Goal: Transaction & Acquisition: Purchase product/service

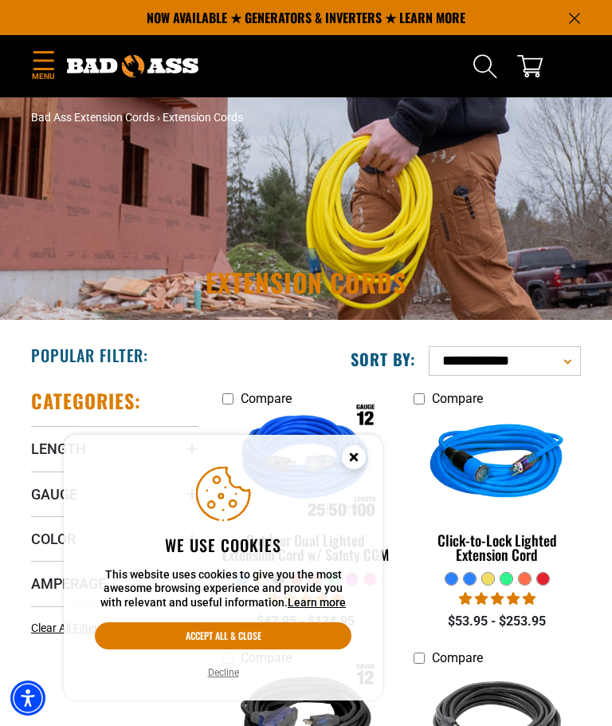
click at [360, 462] on circle "Cookie Consent" at bounding box center [354, 457] width 24 height 24
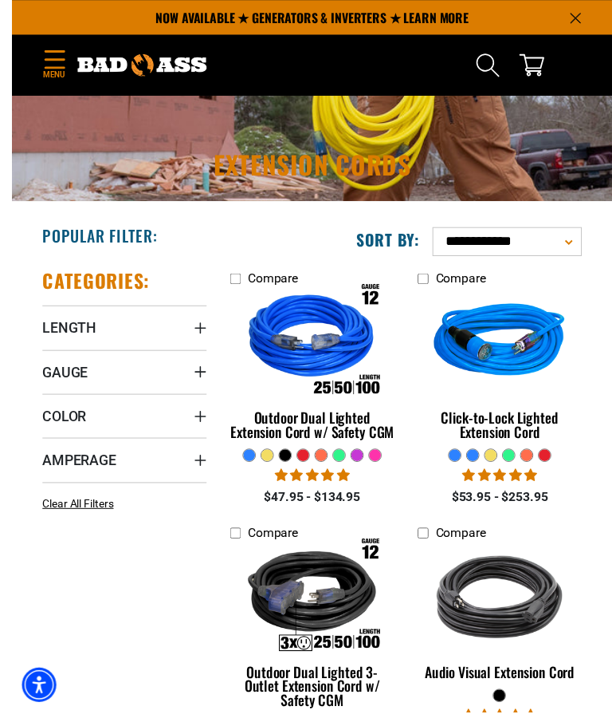
scroll to position [133, 0]
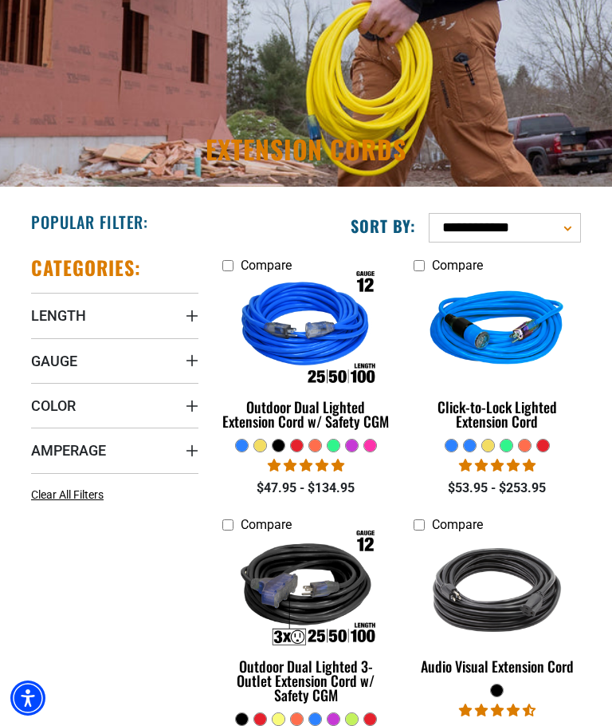
click at [69, 360] on span "Gauge" at bounding box center [54, 361] width 46 height 18
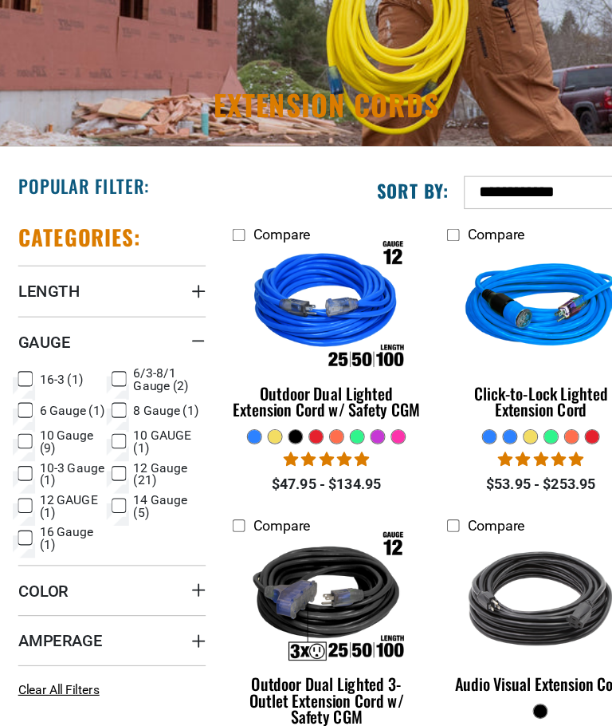
scroll to position [159, 0]
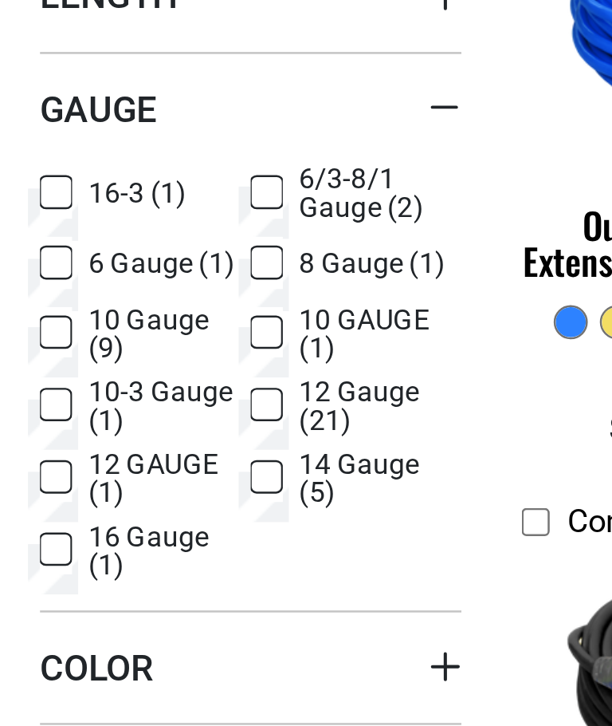
click at [31, 443] on icon at bounding box center [37, 453] width 13 height 21
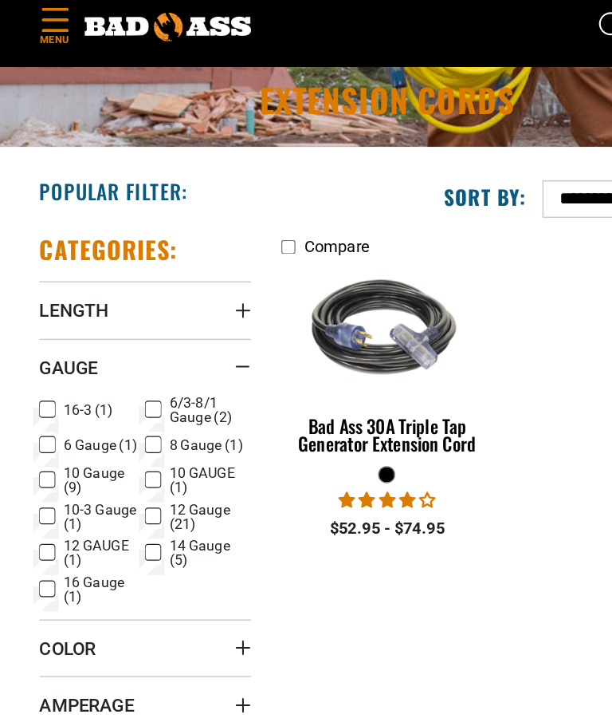
click at [45, 442] on label "10-3 Gauge (1) 10-3 Gauge (1 product)" at bounding box center [73, 453] width 84 height 22
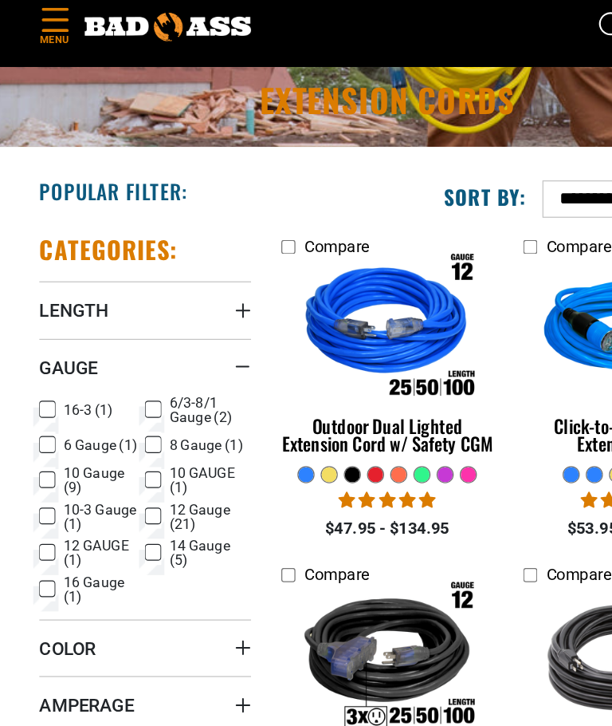
click at [128, 413] on label "10 GAUGE (1) 10 GAUGE (1 product)" at bounding box center [157, 424] width 84 height 22
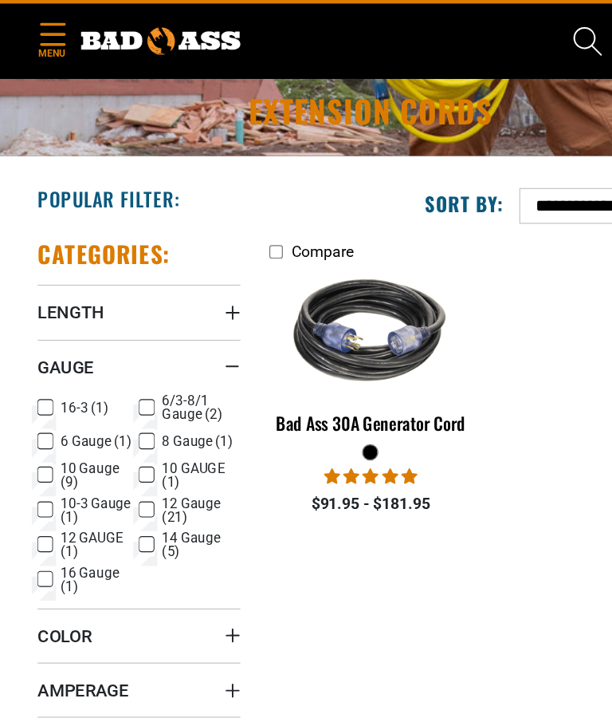
click at [41, 443] on icon at bounding box center [37, 453] width 13 height 21
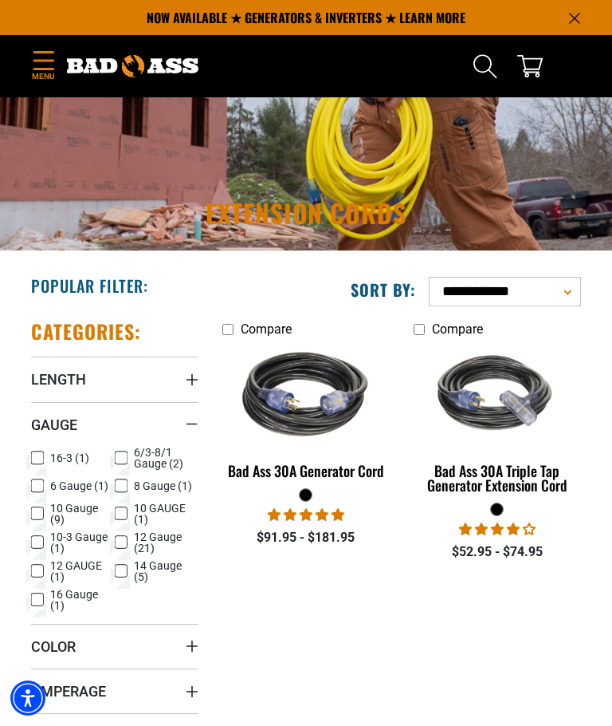
scroll to position [94, 0]
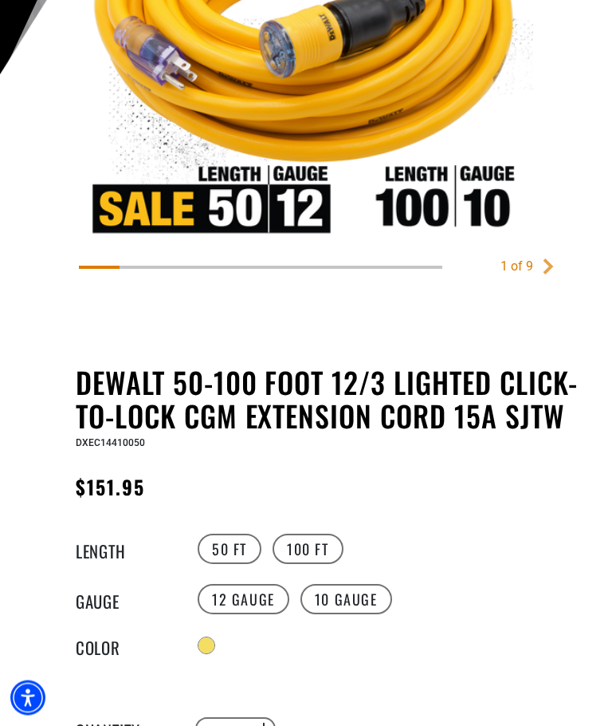
scroll to position [414, 0]
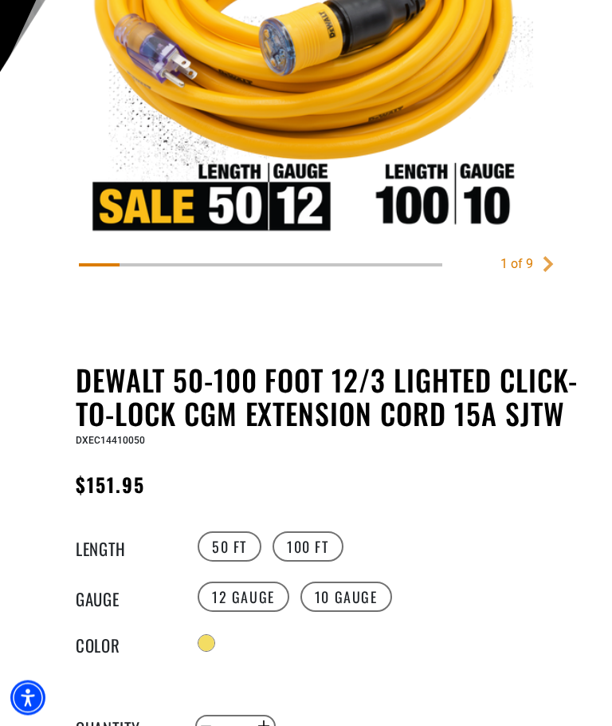
click at [300, 554] on label "100 FT" at bounding box center [308, 547] width 71 height 30
click at [234, 547] on label "50 FT" at bounding box center [230, 546] width 64 height 30
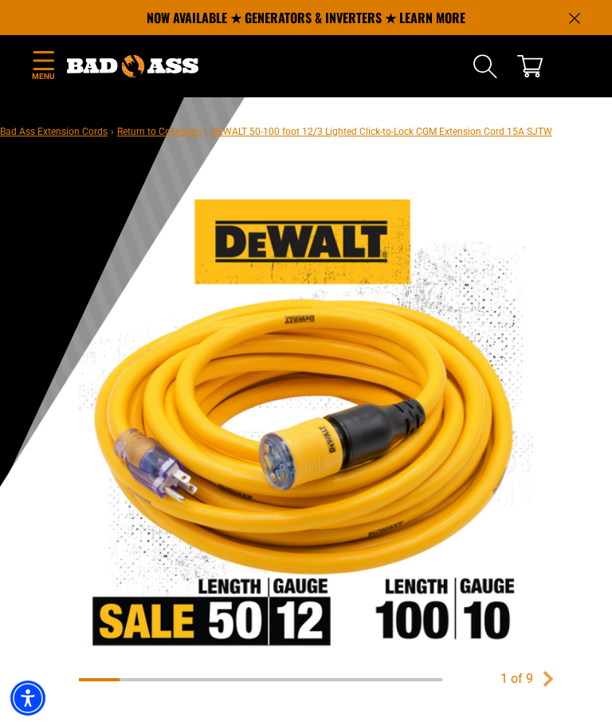
click at [54, 66] on icon "Menu" at bounding box center [44, 60] width 26 height 19
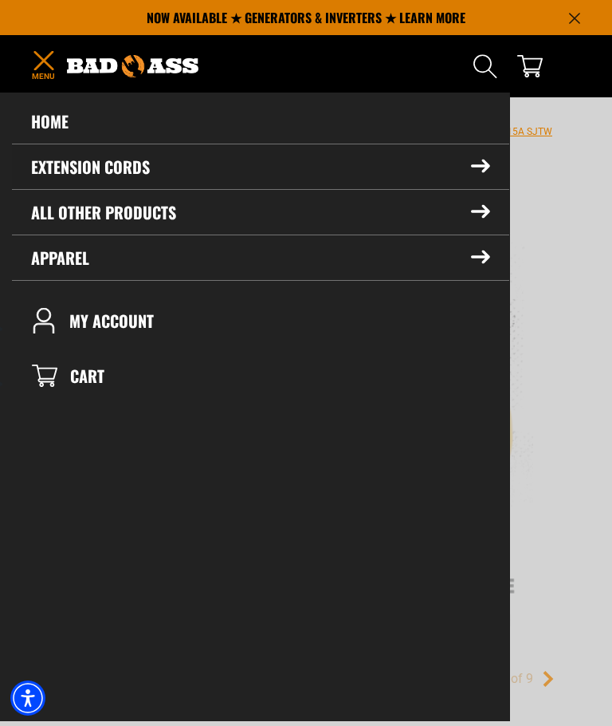
click at [478, 167] on icon at bounding box center [480, 166] width 19 height 14
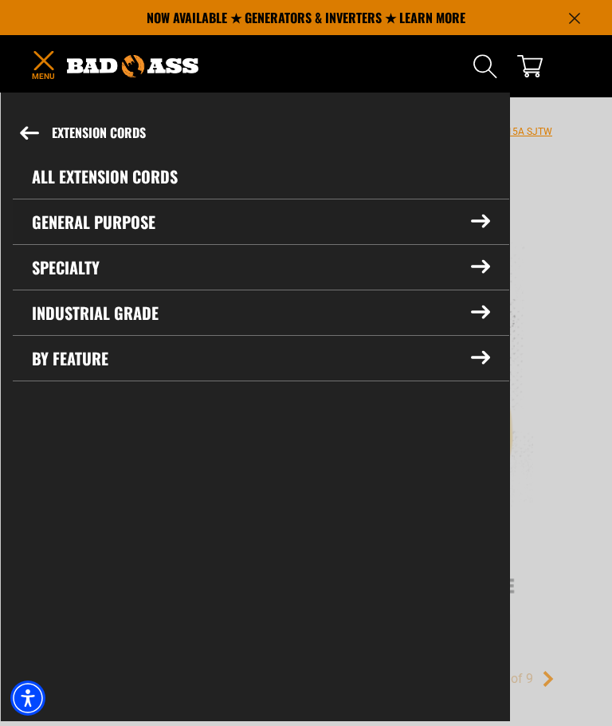
click at [488, 211] on summary "General Purpose" at bounding box center [261, 221] width 497 height 45
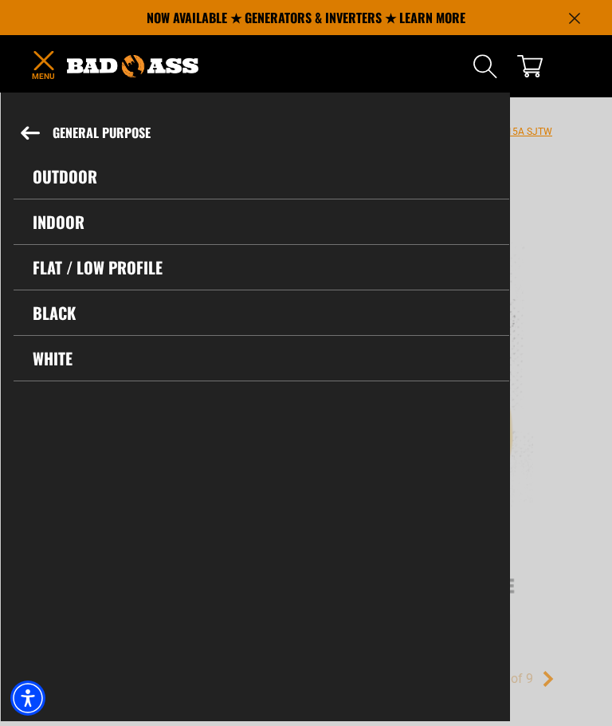
click at [61, 195] on link "Outdoor" at bounding box center [262, 176] width 496 height 45
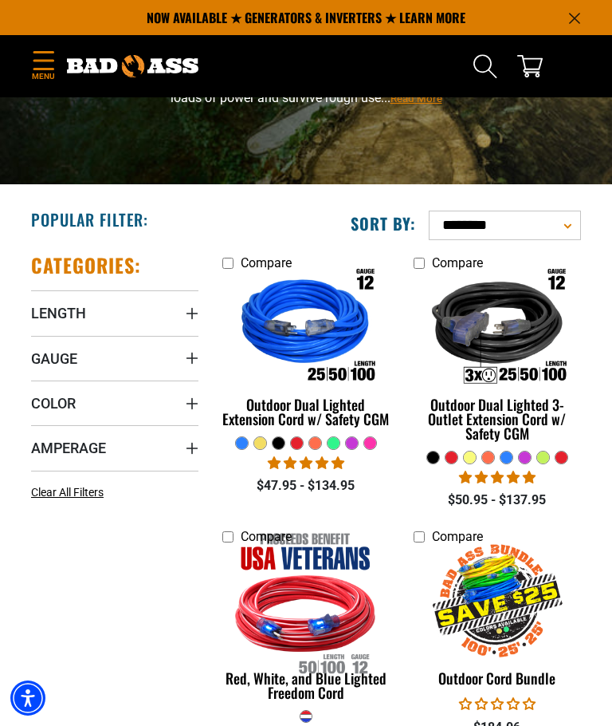
scroll to position [135, 0]
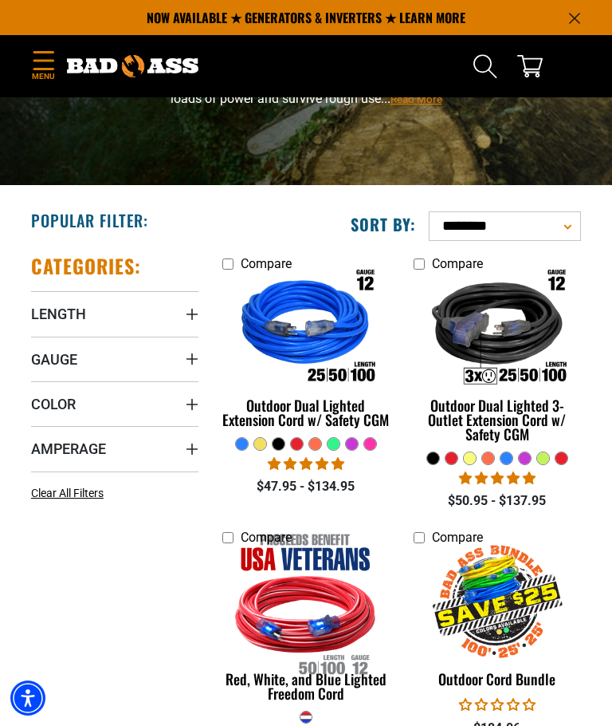
click at [129, 395] on summary "Color" at bounding box center [114, 403] width 167 height 45
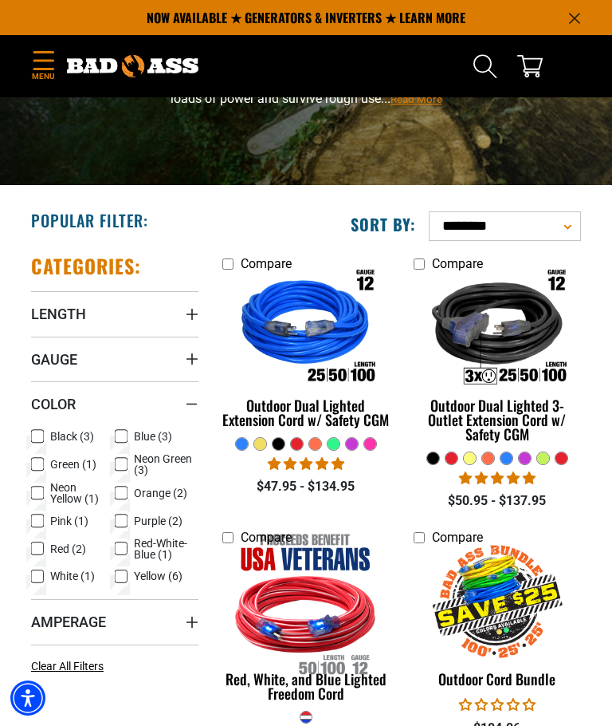
click at [126, 584] on icon at bounding box center [121, 576] width 13 height 21
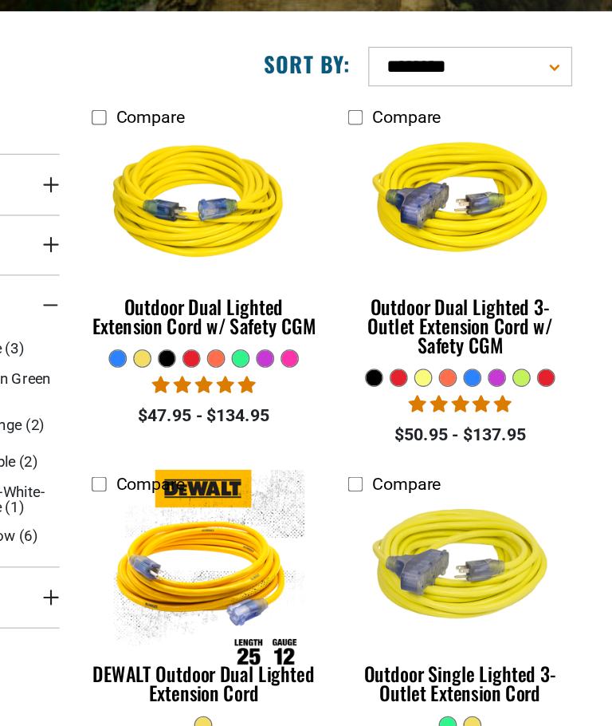
scroll to position [169, 0]
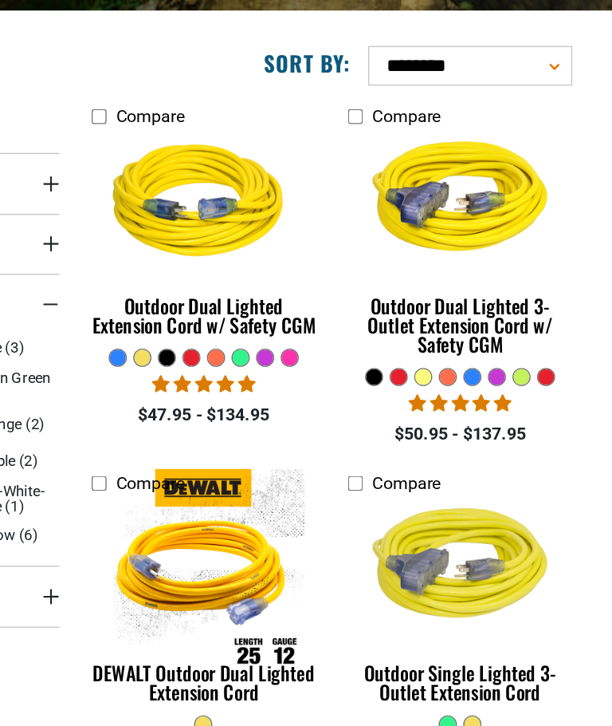
click at [222, 364] on div "Outdoor Dual Lighted Extension Cord w/ Safety CGM" at bounding box center [305, 378] width 167 height 29
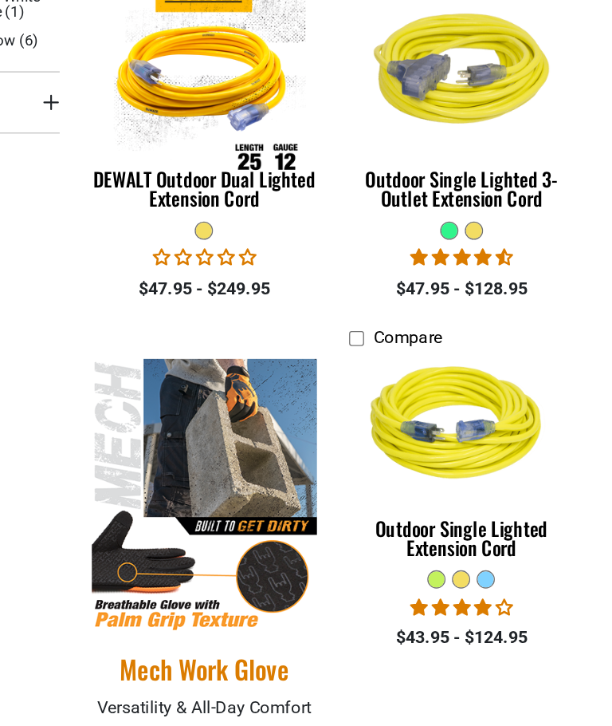
scroll to position [537, 0]
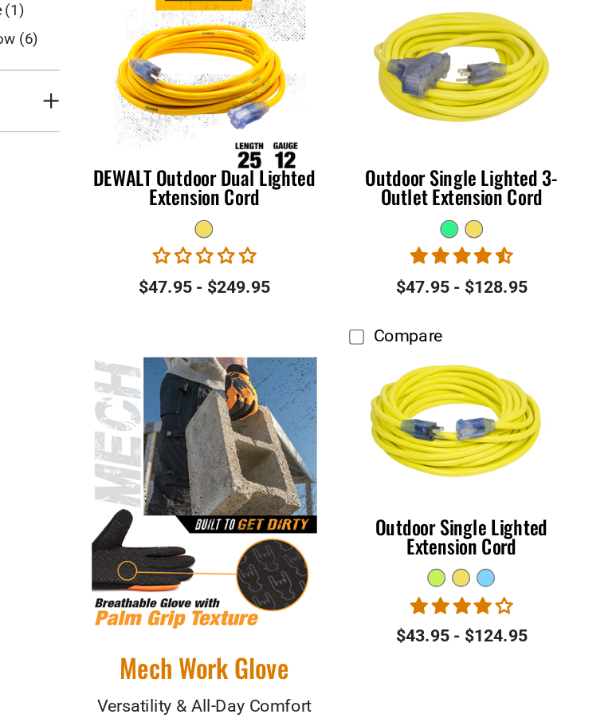
click at [413, 384] on img at bounding box center [497, 460] width 169 height 152
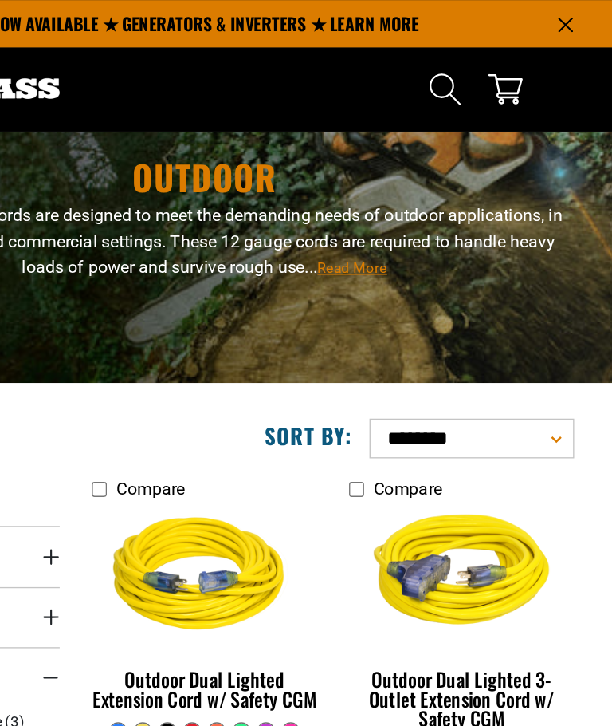
scroll to position [0, 0]
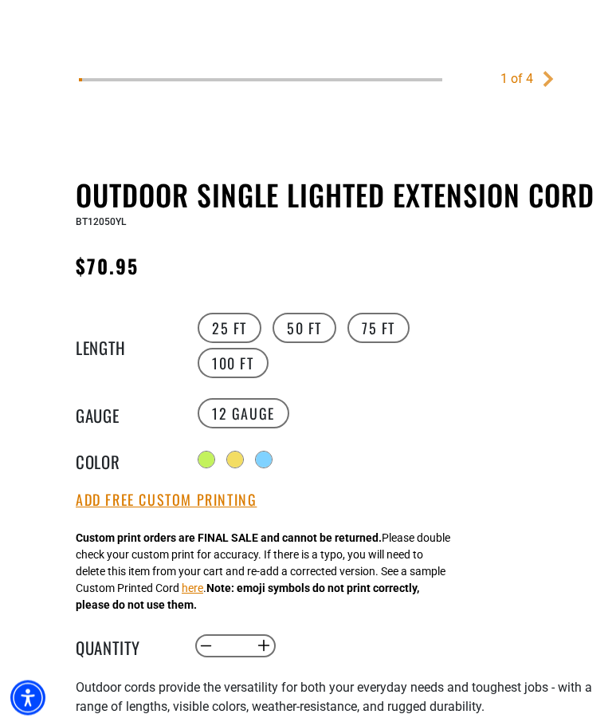
scroll to position [600, 0]
click at [246, 419] on label "12 Gauge" at bounding box center [244, 413] width 92 height 30
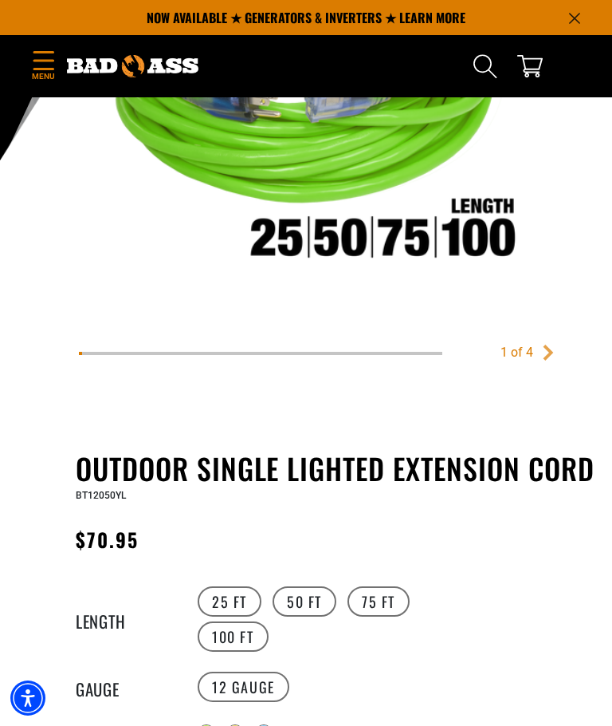
scroll to position [0, 0]
